Goal: Information Seeking & Learning: Learn about a topic

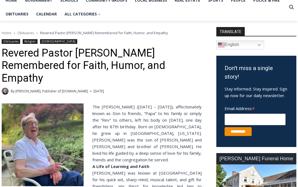
scroll to position [169, 0]
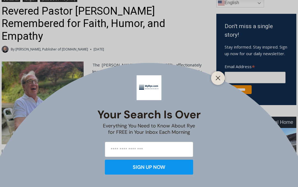
click at [217, 82] on button "Close" at bounding box center [218, 78] width 8 height 8
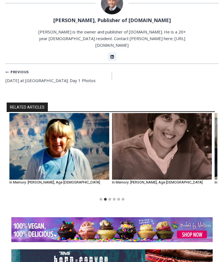
scroll to position [559, 0]
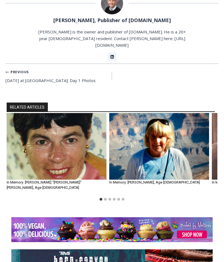
click at [77, 119] on img "1 of 6" at bounding box center [57, 146] width 100 height 67
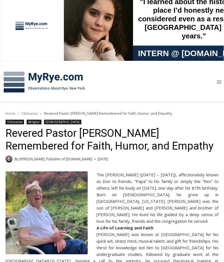
scroll to position [0, 0]
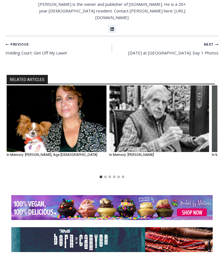
scroll to position [350, 0]
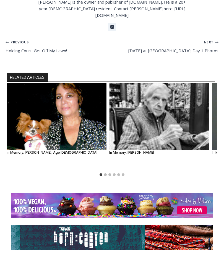
click at [170, 98] on img "2 of 6" at bounding box center [159, 116] width 100 height 67
